Goal: Information Seeking & Learning: Find specific fact

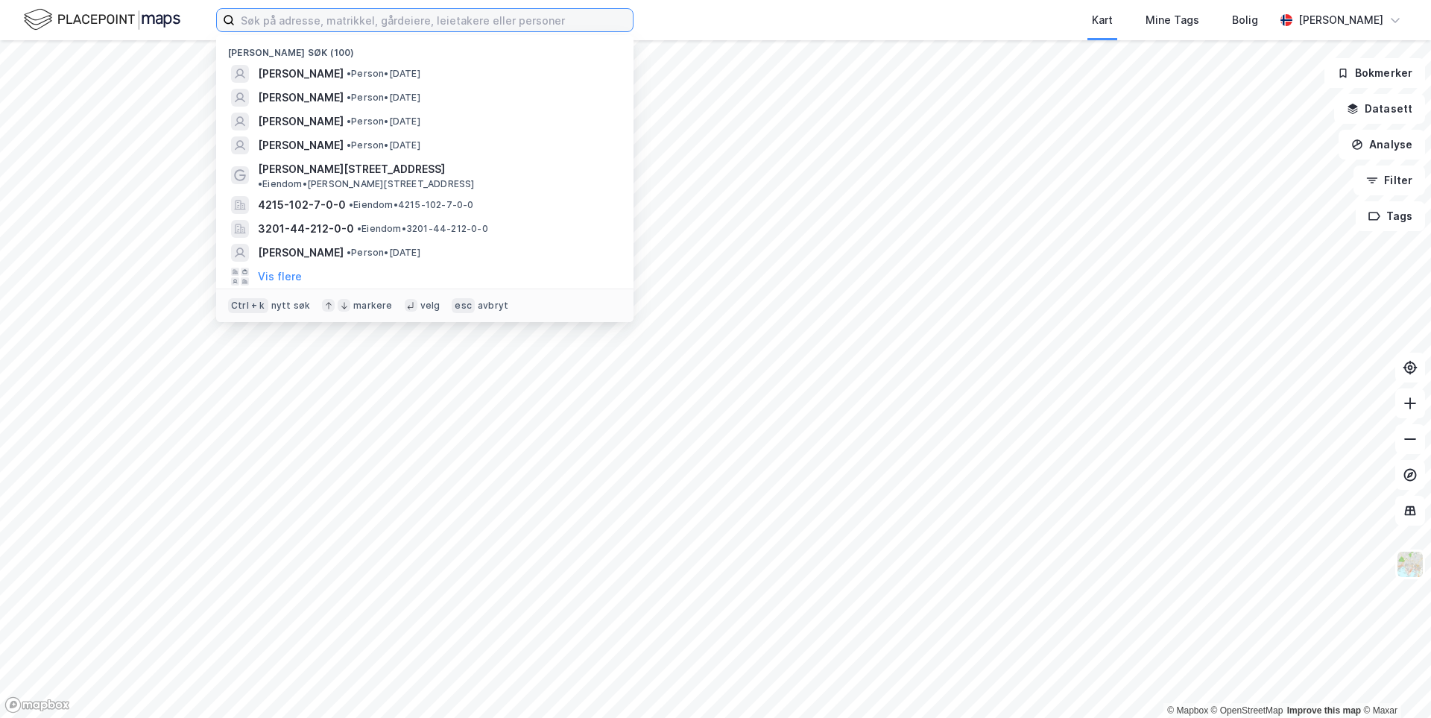
click at [293, 23] on input at bounding box center [434, 20] width 398 height 22
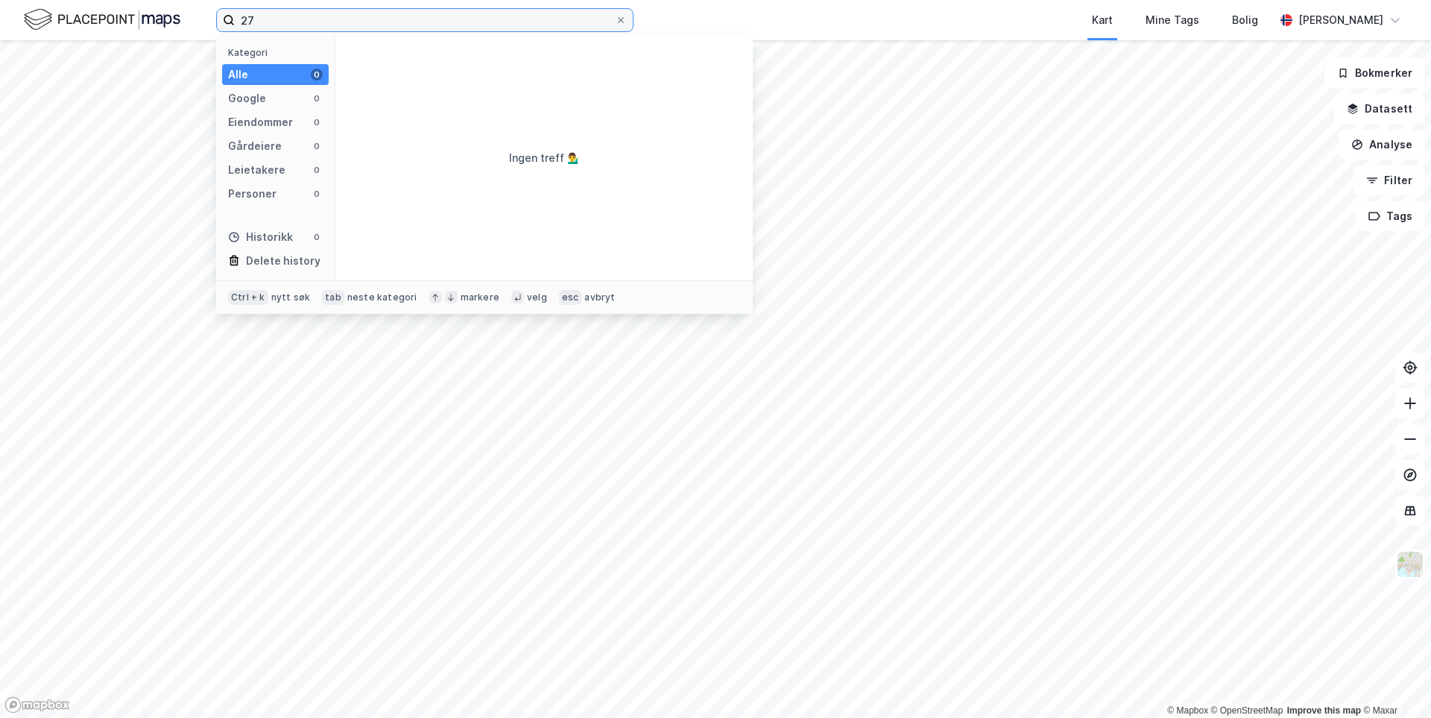
type input "2"
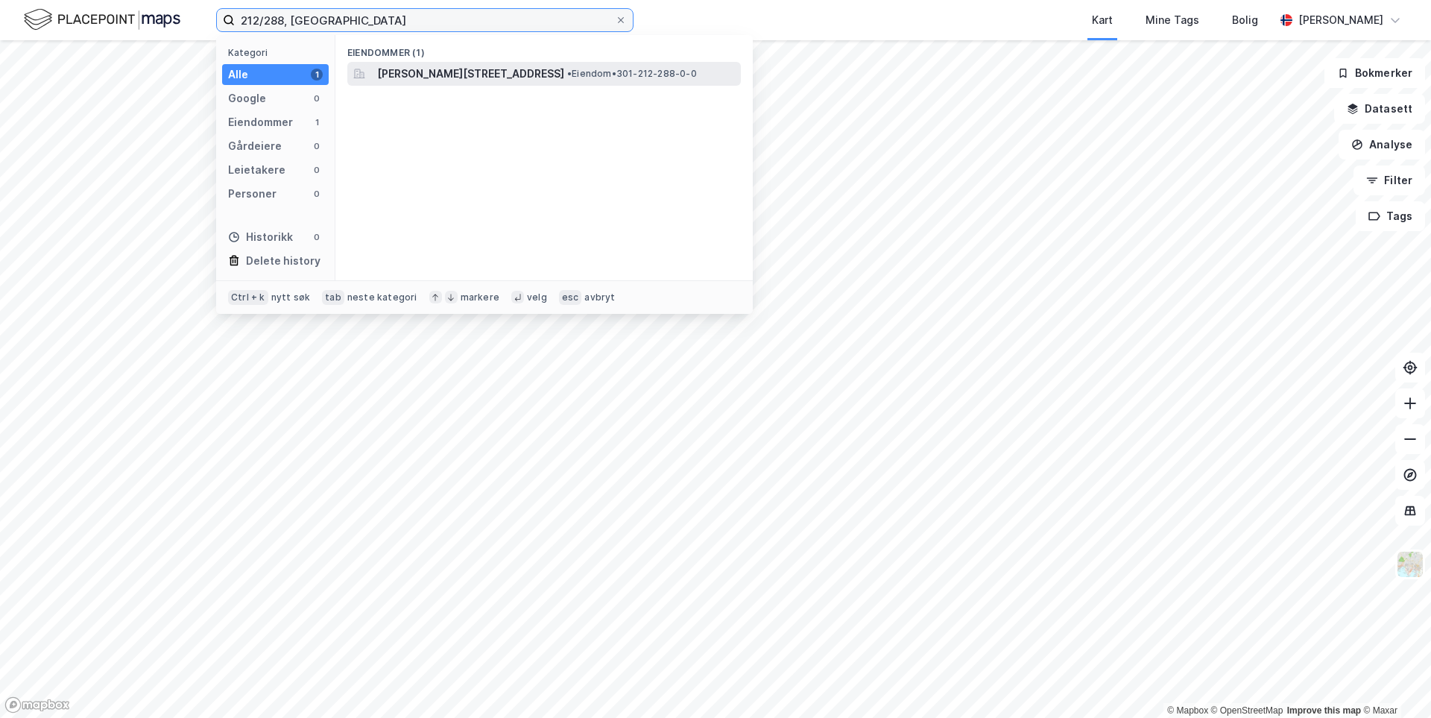
type input "212/288, [GEOGRAPHIC_DATA]"
click at [392, 85] on div "[PERSON_NAME][STREET_ADDRESS] • Eiendom • 301-212-288-0-0" at bounding box center [544, 74] width 394 height 24
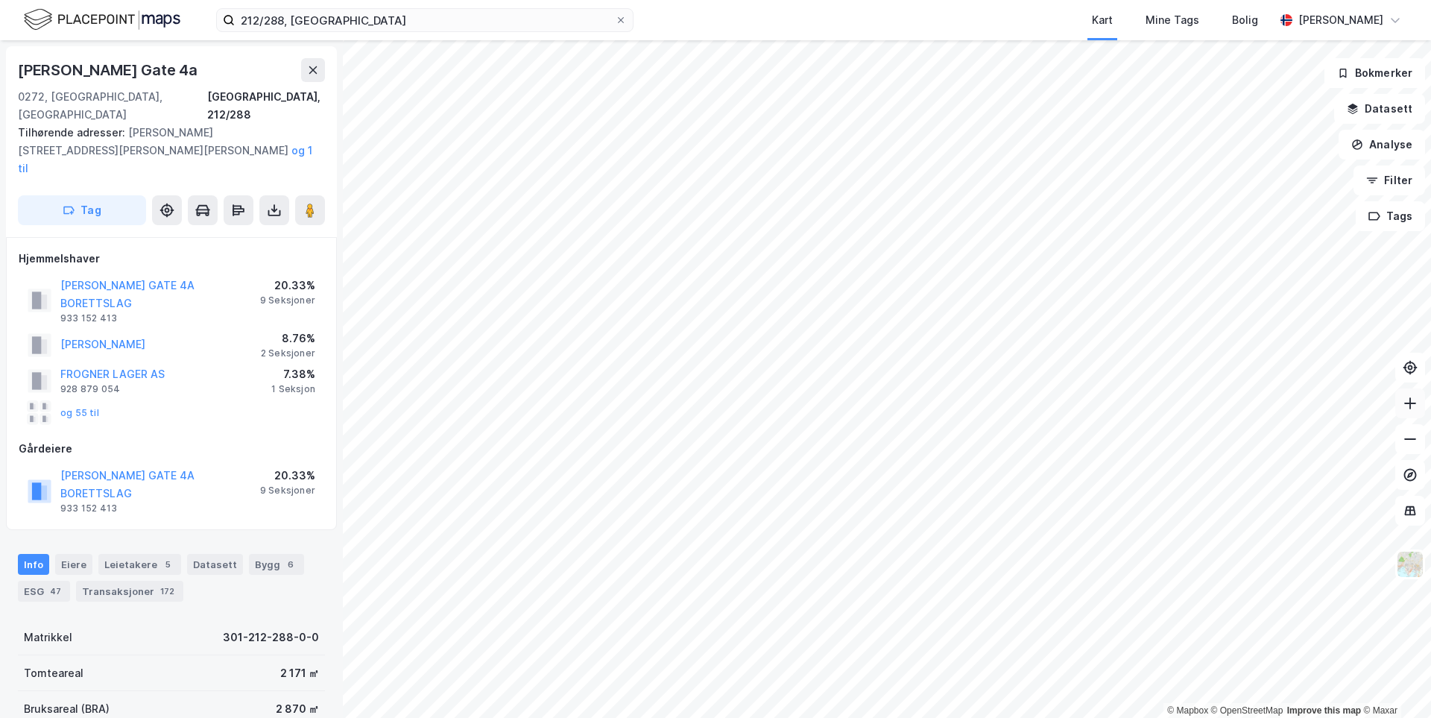
click at [1417, 408] on icon at bounding box center [1410, 403] width 15 height 15
click at [1417, 407] on icon at bounding box center [1410, 403] width 15 height 15
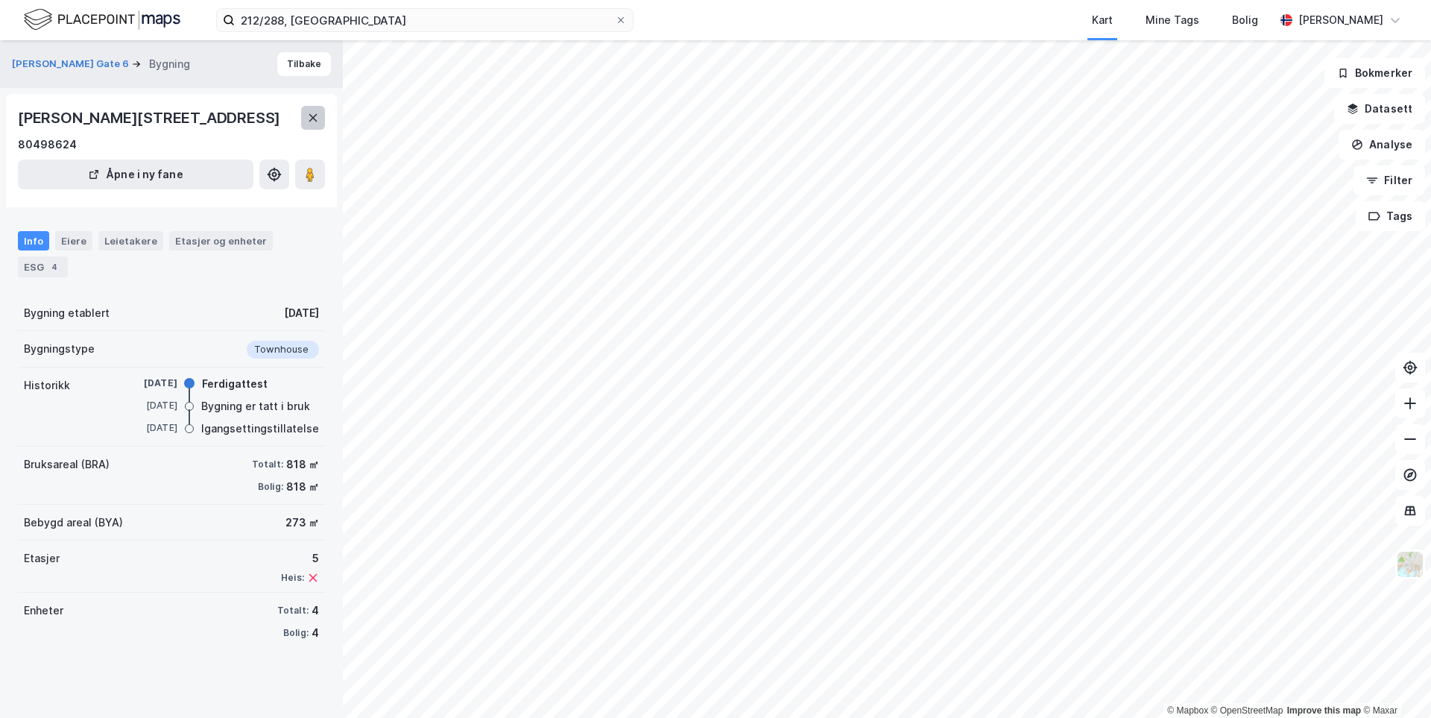
click at [305, 118] on button at bounding box center [313, 118] width 24 height 24
click at [69, 244] on div "Eiere" at bounding box center [73, 240] width 37 height 19
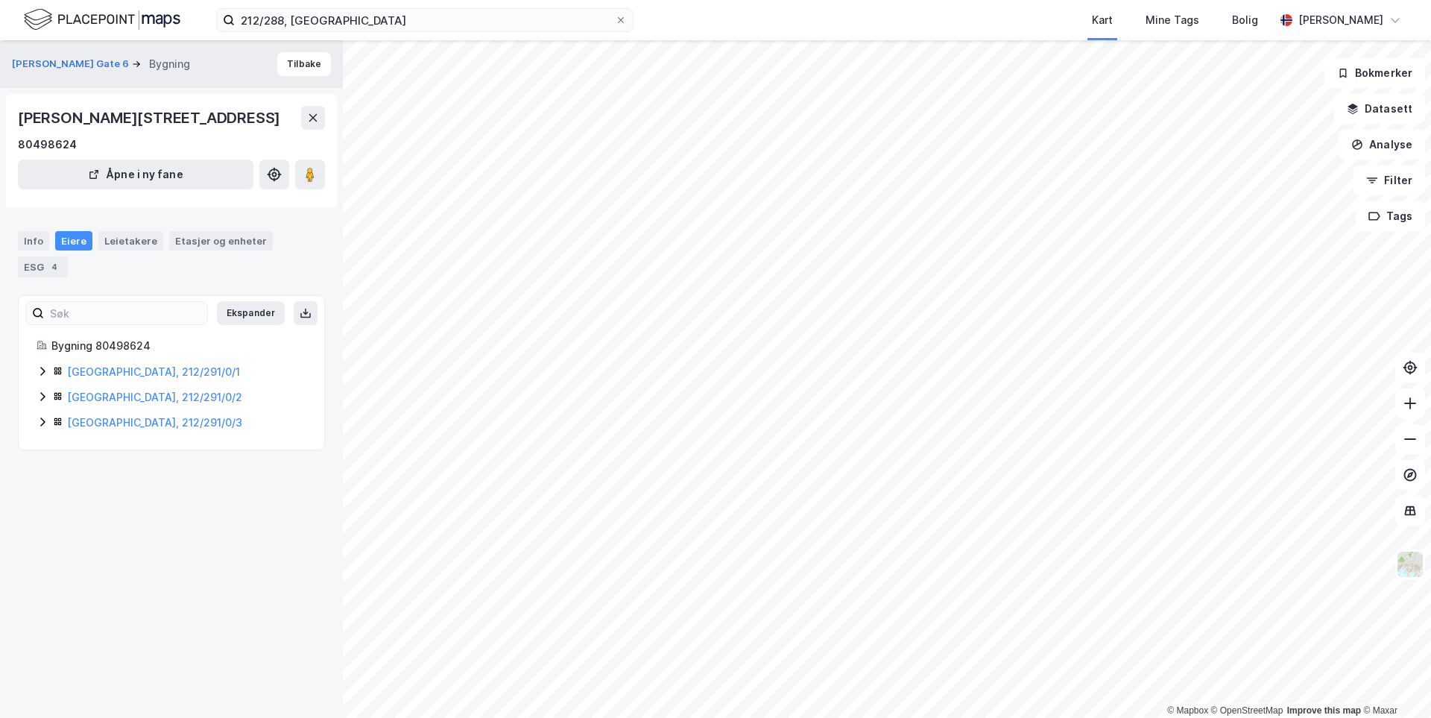
click at [40, 373] on div "[GEOGRAPHIC_DATA], 212/291/0/1" at bounding box center [172, 372] width 270 height 18
click at [40, 373] on icon at bounding box center [43, 371] width 12 height 12
